Goal: Consume media (video, audio): Consume media (video, audio)

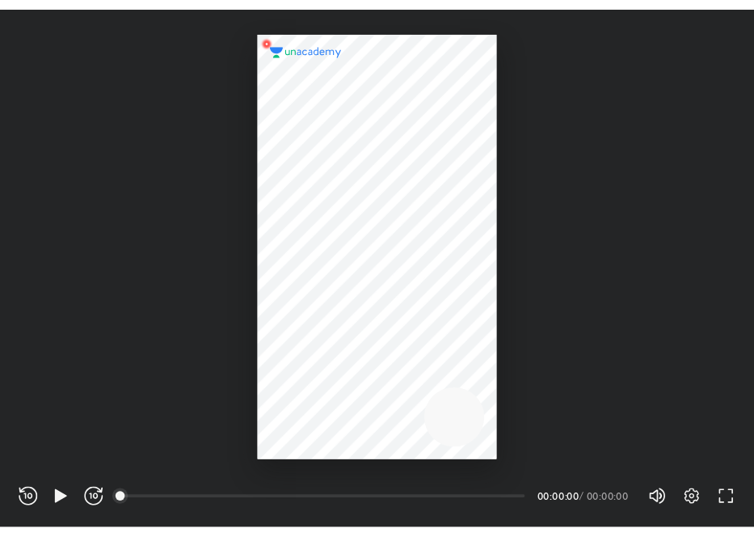
scroll to position [536, 782]
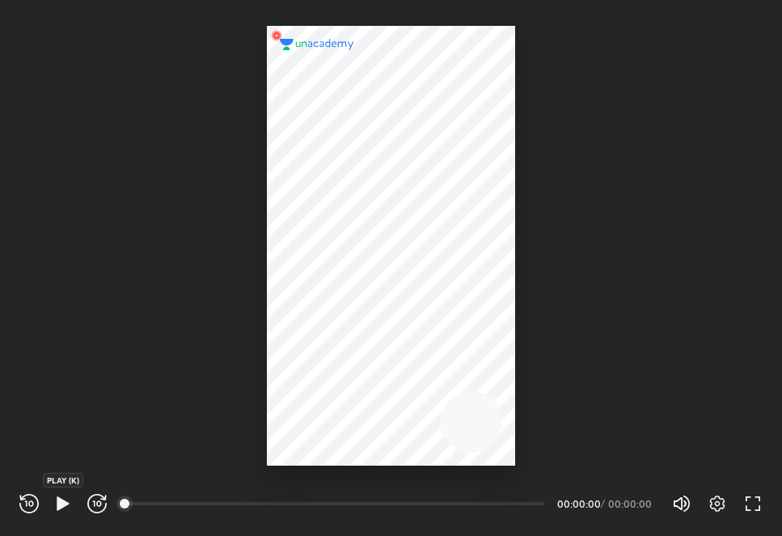
click at [57, 495] on icon "button" at bounding box center [62, 503] width 19 height 19
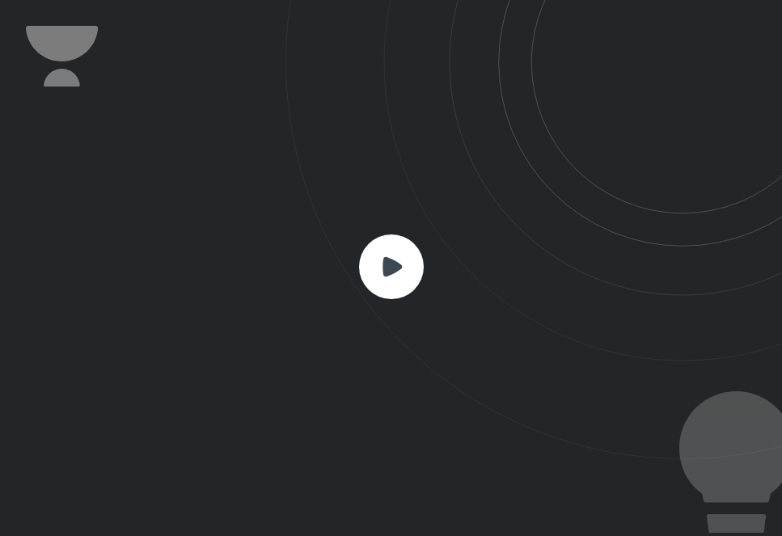
click at [378, 255] on rect at bounding box center [391, 266] width 65 height 65
click at [386, 268] on icon at bounding box center [391, 265] width 19 height 19
click at [388, 264] on icon at bounding box center [391, 265] width 19 height 19
click at [406, 268] on rect at bounding box center [391, 266] width 65 height 65
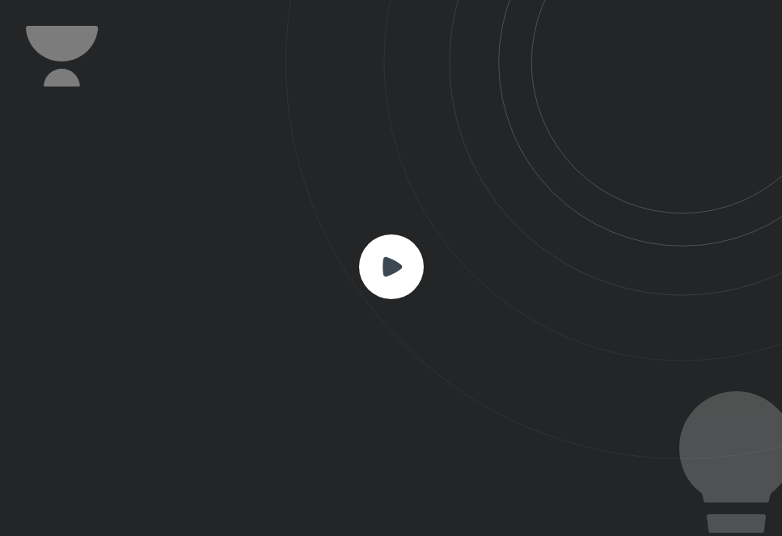
click at [406, 268] on rect at bounding box center [391, 266] width 65 height 65
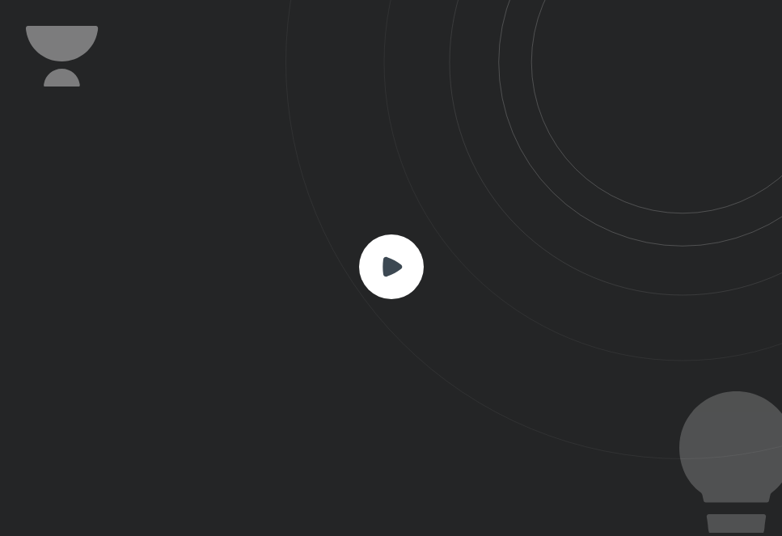
click at [371, 260] on rect at bounding box center [391, 266] width 65 height 65
click at [393, 272] on icon at bounding box center [391, 265] width 19 height 19
click at [365, 264] on rect at bounding box center [391, 266] width 65 height 65
click at [399, 234] on icon at bounding box center [391, 266] width 65 height 65
click at [386, 269] on icon at bounding box center [391, 266] width 65 height 65
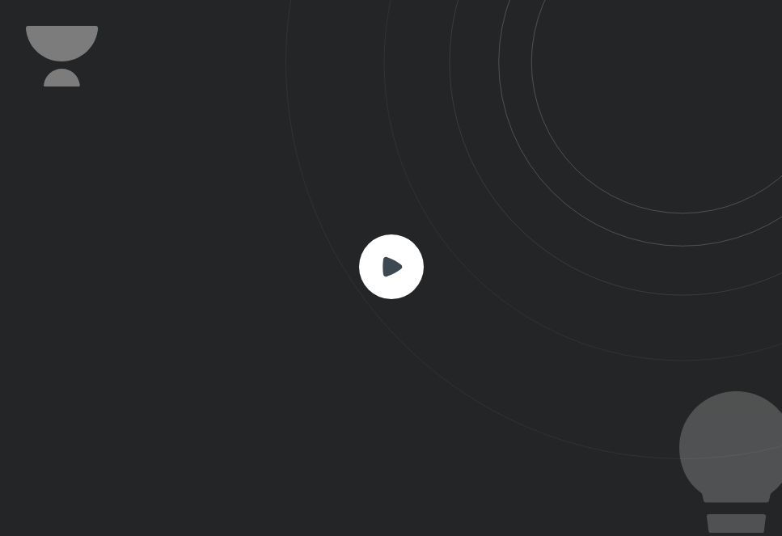
click at [386, 269] on icon at bounding box center [391, 265] width 19 height 19
click at [401, 266] on icon at bounding box center [391, 265] width 19 height 19
